Goal: Information Seeking & Learning: Learn about a topic

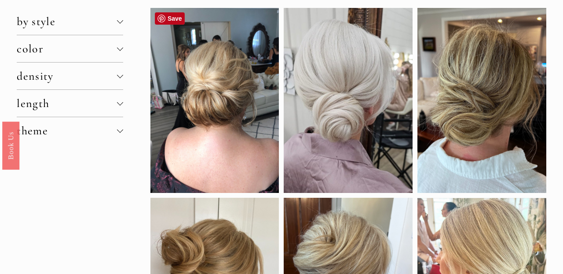
scroll to position [73, 0]
click at [103, 101] on span "length" at bounding box center [67, 103] width 100 height 14
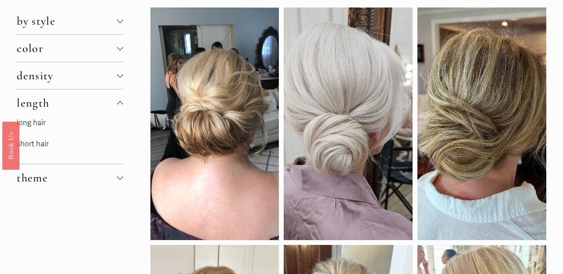
click at [66, 143] on p "short hair" at bounding box center [70, 144] width 106 height 14
click at [34, 143] on link "short hair" at bounding box center [33, 143] width 32 height 9
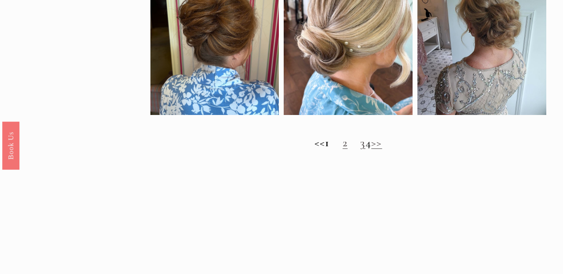
scroll to position [715, 0]
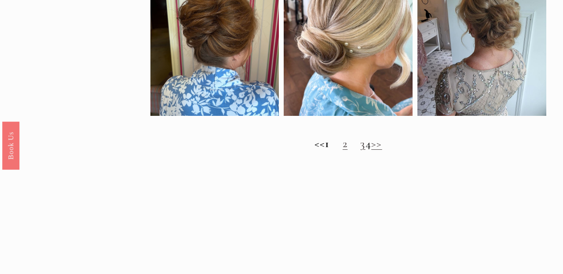
click at [343, 144] on link "2" at bounding box center [345, 143] width 5 height 14
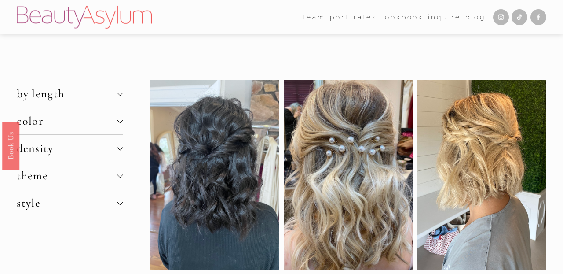
click at [71, 148] on span "density" at bounding box center [67, 148] width 100 height 14
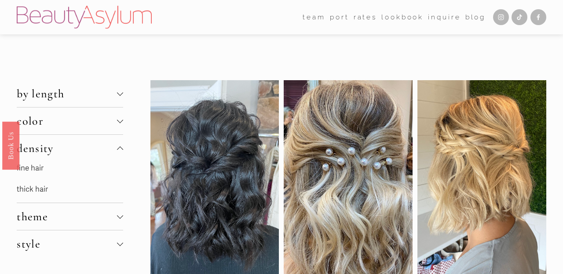
click at [71, 95] on span "by length" at bounding box center [67, 94] width 100 height 14
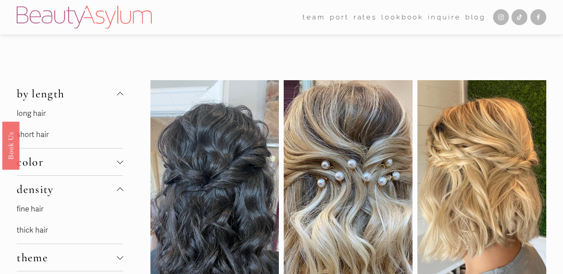
click at [81, 93] on span "by length" at bounding box center [67, 94] width 100 height 14
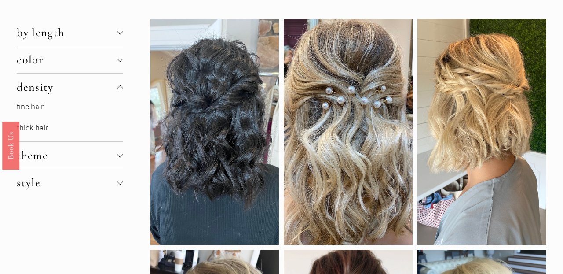
scroll to position [62, 0]
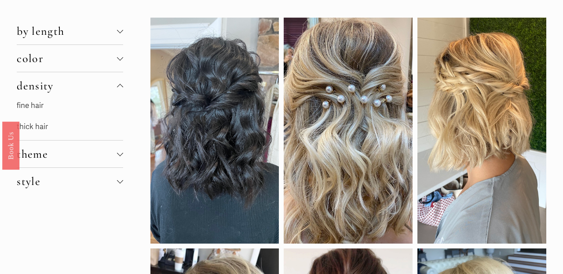
click at [115, 83] on span "density" at bounding box center [67, 86] width 100 height 14
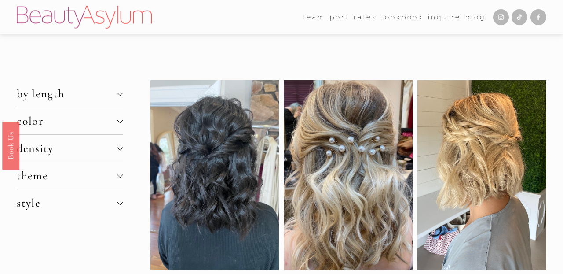
scroll to position [0, 0]
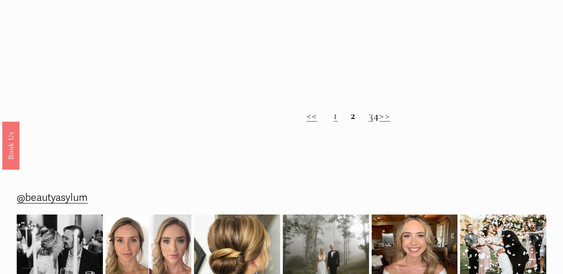
scroll to position [694, 0]
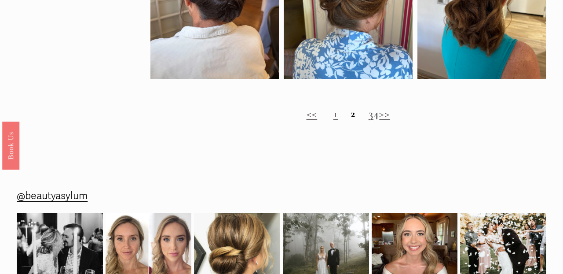
click at [351, 111] on strong "2" at bounding box center [353, 113] width 5 height 14
click at [351, 114] on strong "2" at bounding box center [353, 113] width 5 height 14
click at [333, 116] on link "1" at bounding box center [335, 113] width 4 height 14
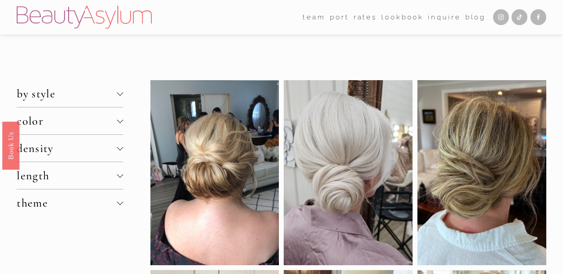
click at [367, 18] on link "Rates" at bounding box center [365, 17] width 23 height 14
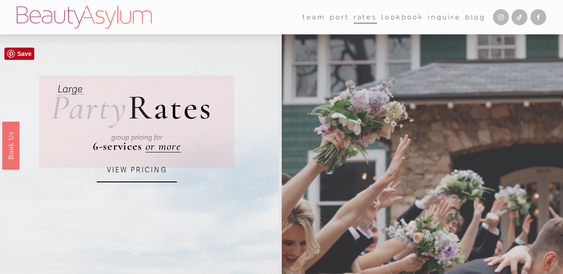
click at [138, 172] on link "VIEW PRICING" at bounding box center [137, 170] width 80 height 24
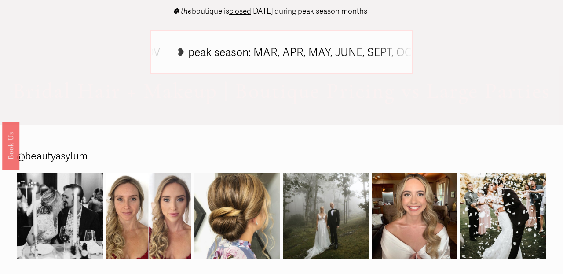
scroll to position [733, 0]
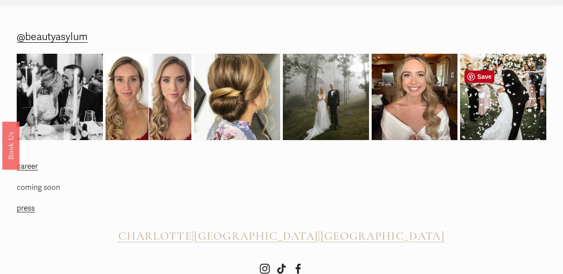
click at [508, 132] on img at bounding box center [503, 97] width 86 height 108
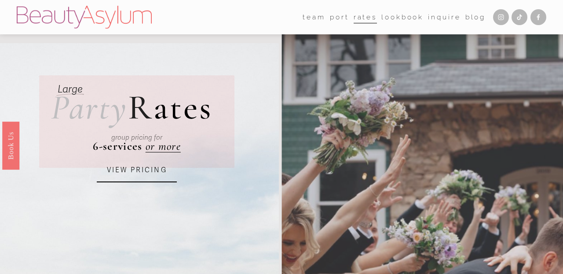
scroll to position [0, 0]
click at [392, 15] on link "Lookbook" at bounding box center [402, 17] width 42 height 14
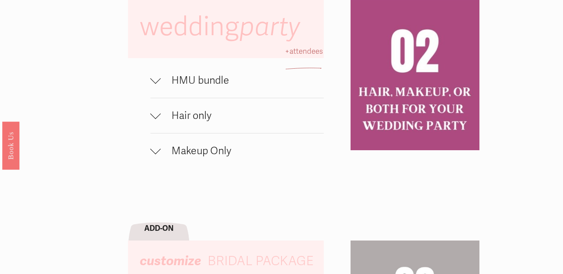
scroll to position [550, 0]
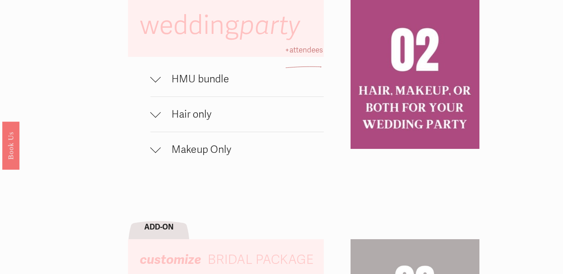
click at [206, 121] on span "Hair only" at bounding box center [242, 114] width 163 height 13
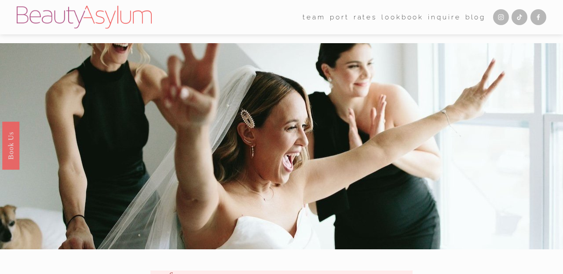
scroll to position [0, 0]
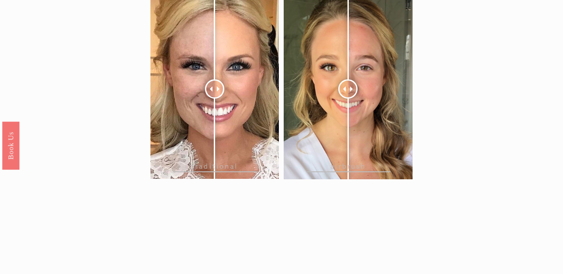
scroll to position [857, 0]
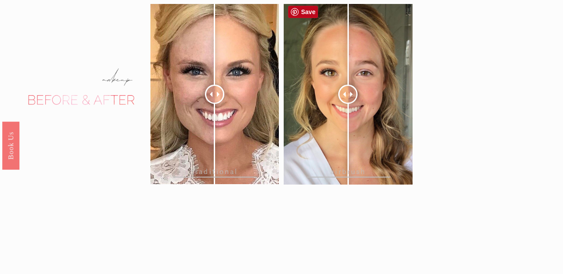
click at [346, 92] on span at bounding box center [343, 94] width 5 height 5
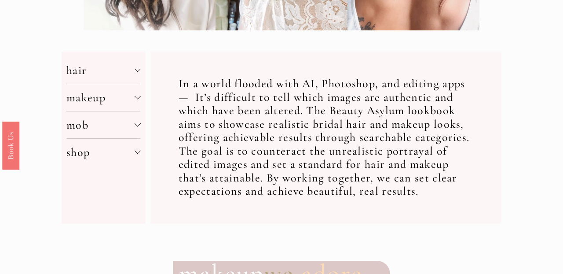
scroll to position [281, 0]
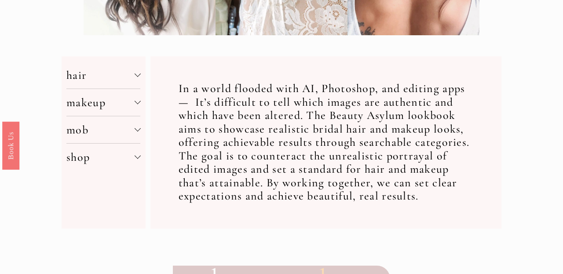
click at [74, 74] on span "hair" at bounding box center [100, 75] width 68 height 14
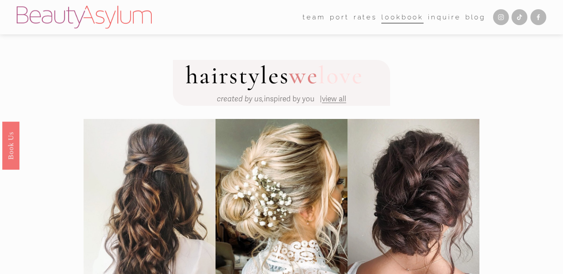
scroll to position [0, 0]
click at [343, 99] on span "view all" at bounding box center [334, 98] width 24 height 9
